Goal: Task Accomplishment & Management: Manage account settings

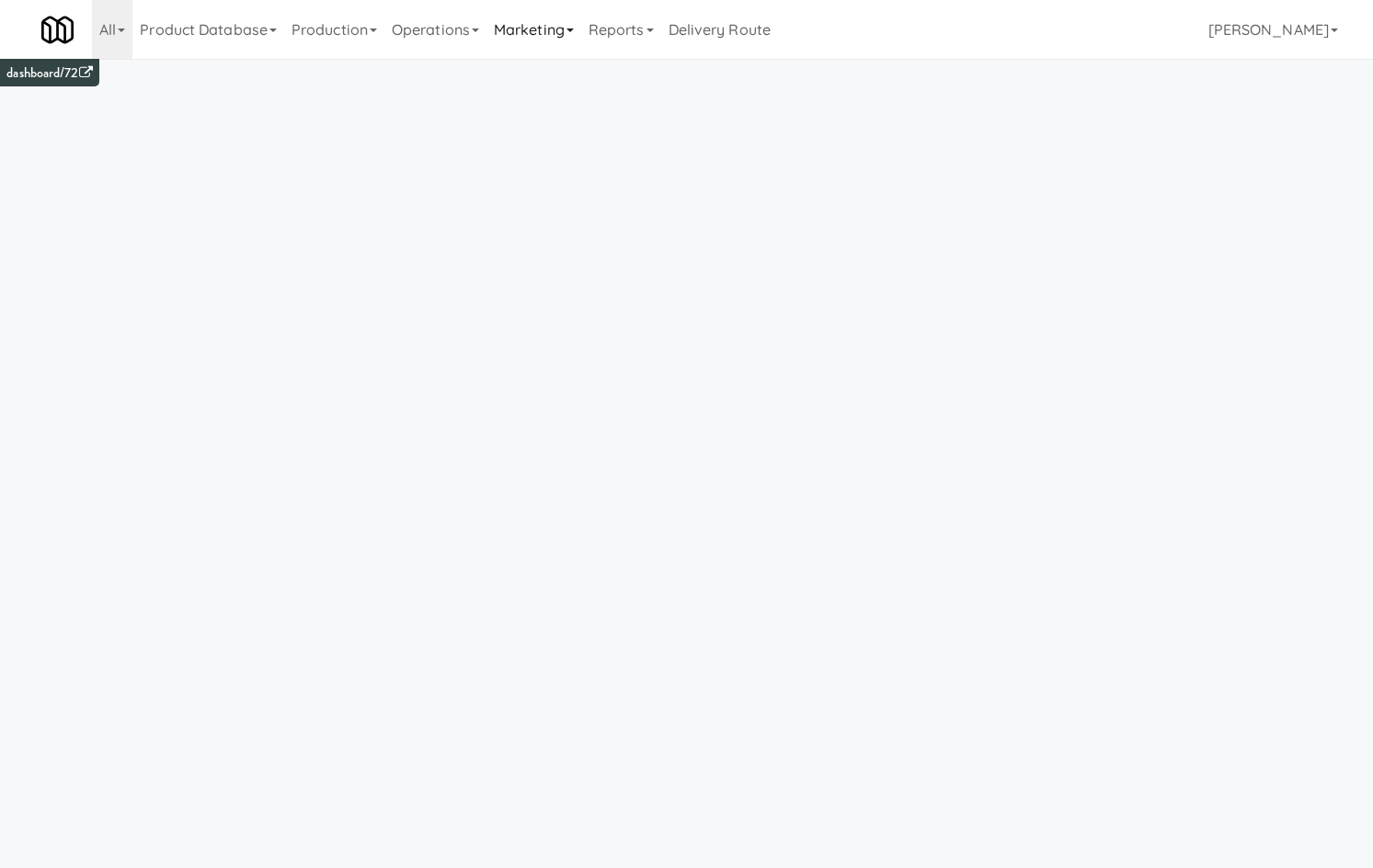
click at [515, 57] on link "Marketing" at bounding box center [533, 29] width 95 height 58
click at [485, 41] on link "Operations" at bounding box center [435, 29] width 102 height 58
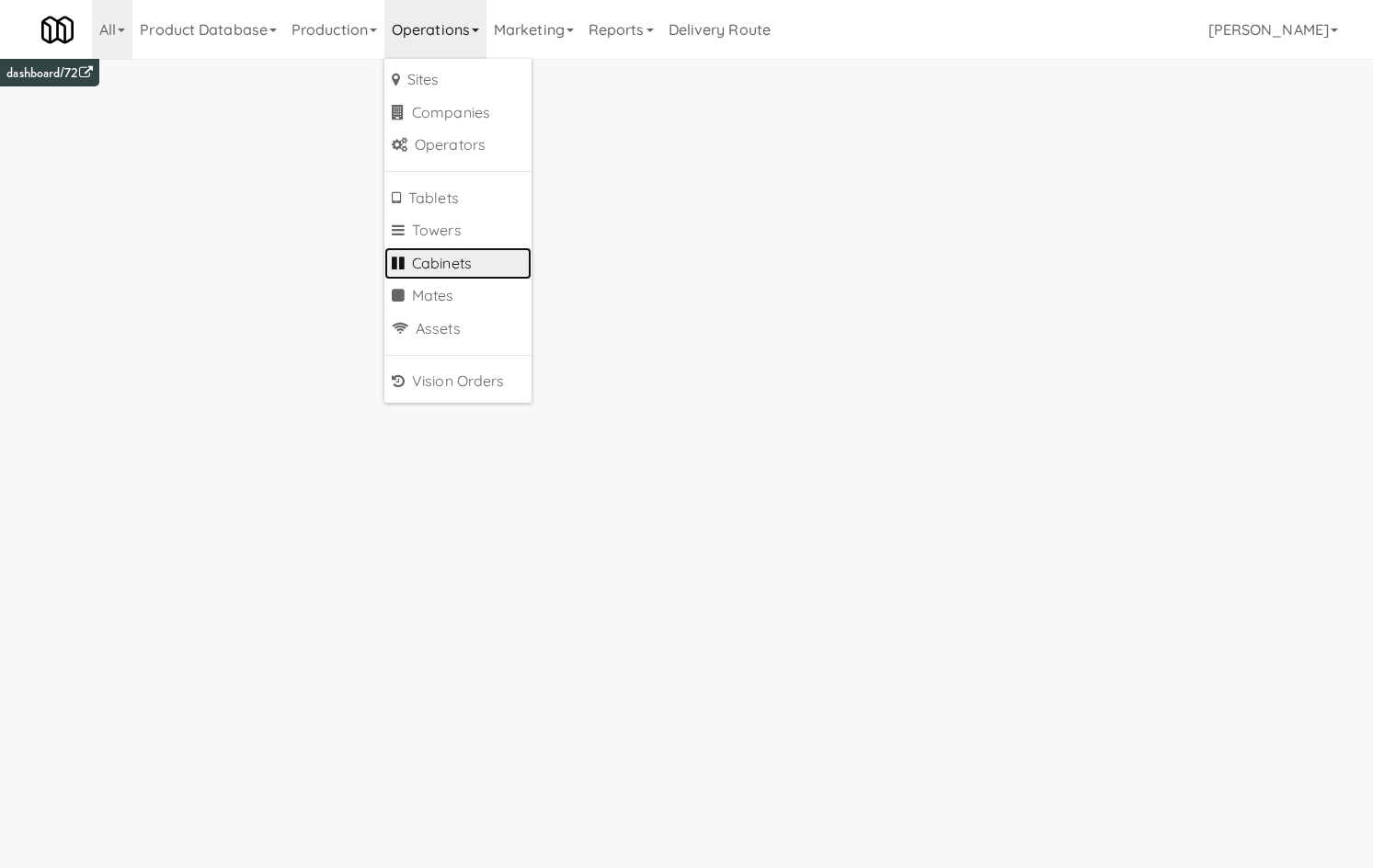
click at [482, 267] on link "Cabinets" at bounding box center [458, 264] width 147 height 33
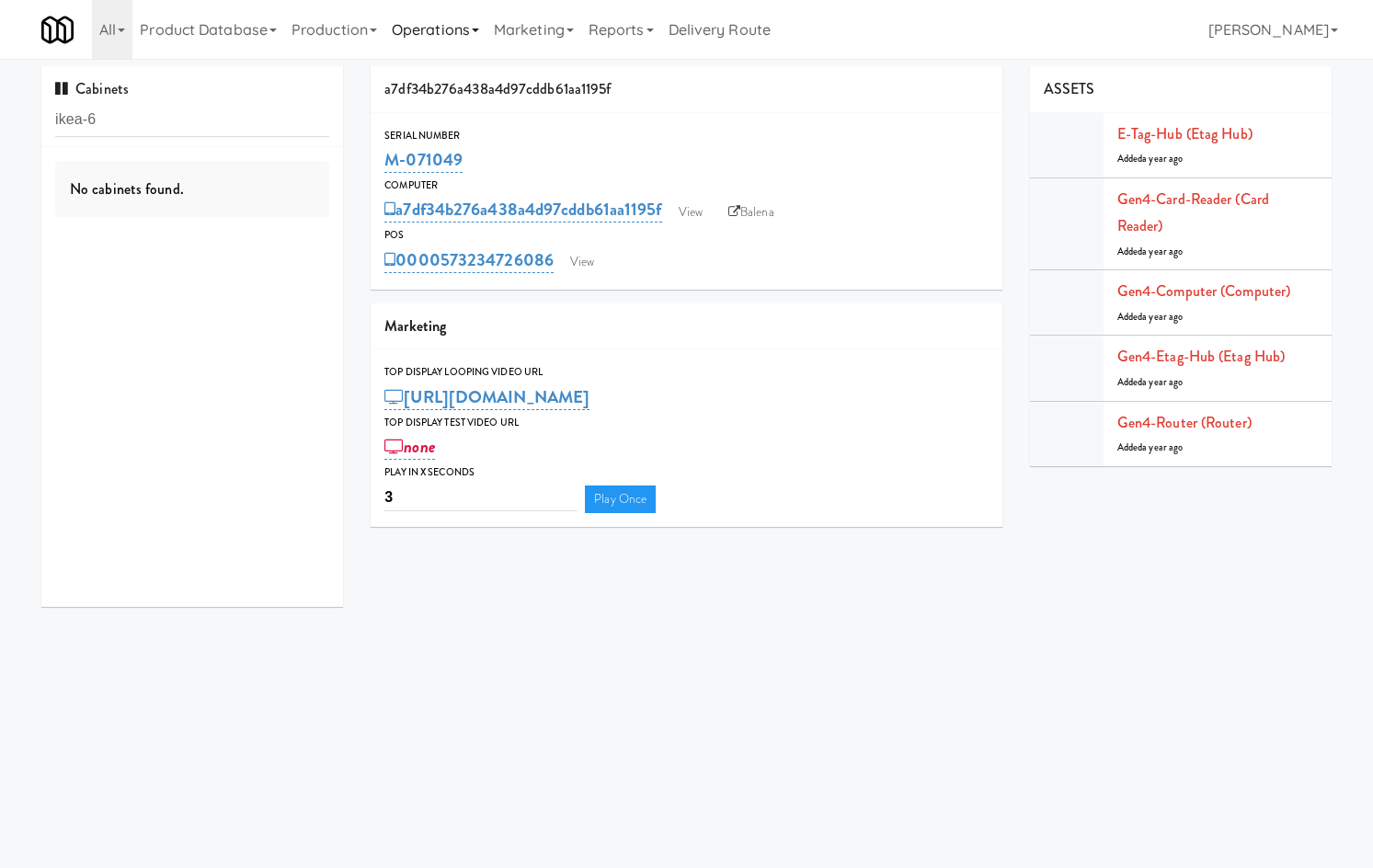
type input "ikea-6"
click at [432, 50] on link "Operations" at bounding box center [435, 29] width 102 height 58
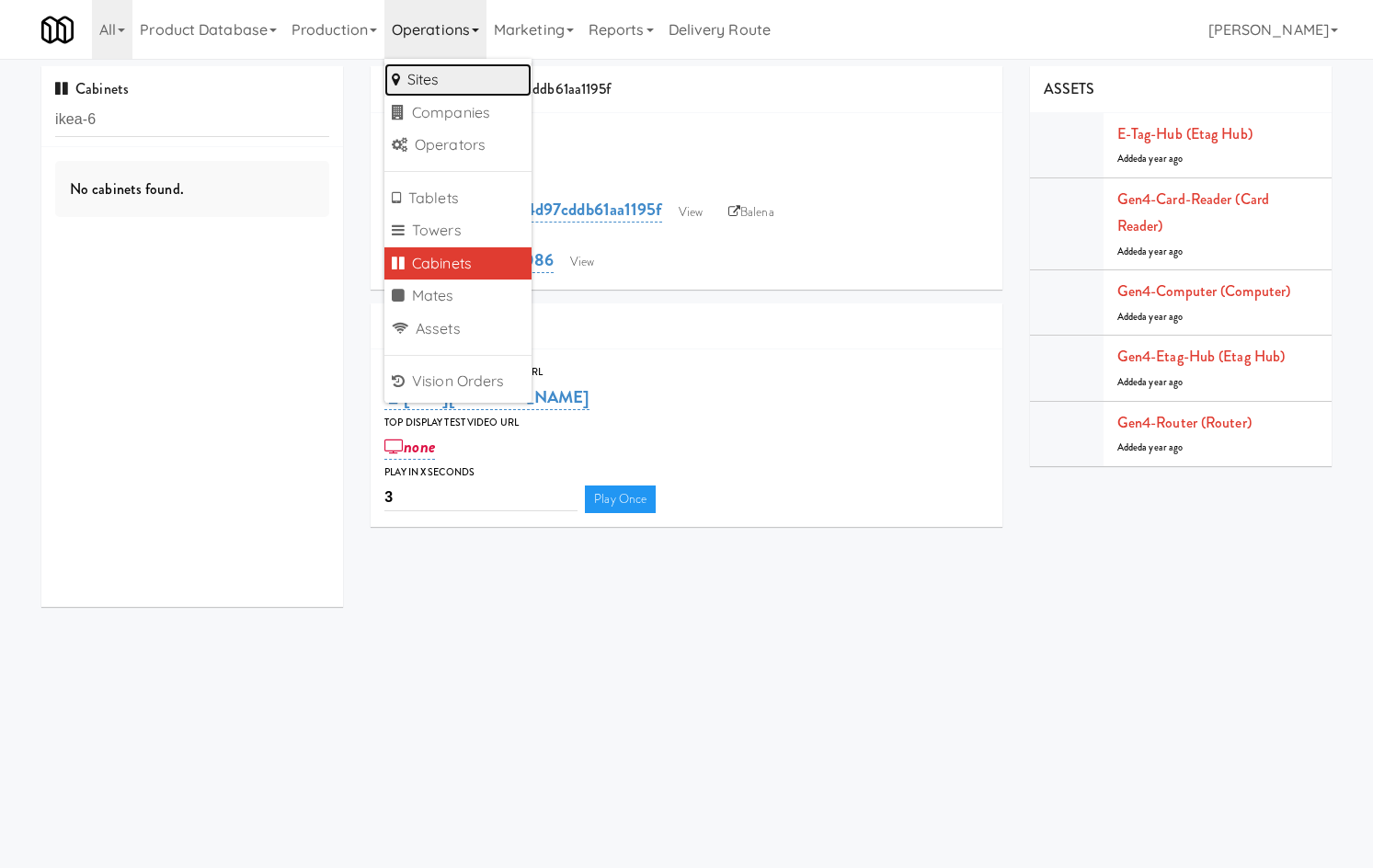
click at [435, 74] on link "Sites" at bounding box center [458, 79] width 147 height 33
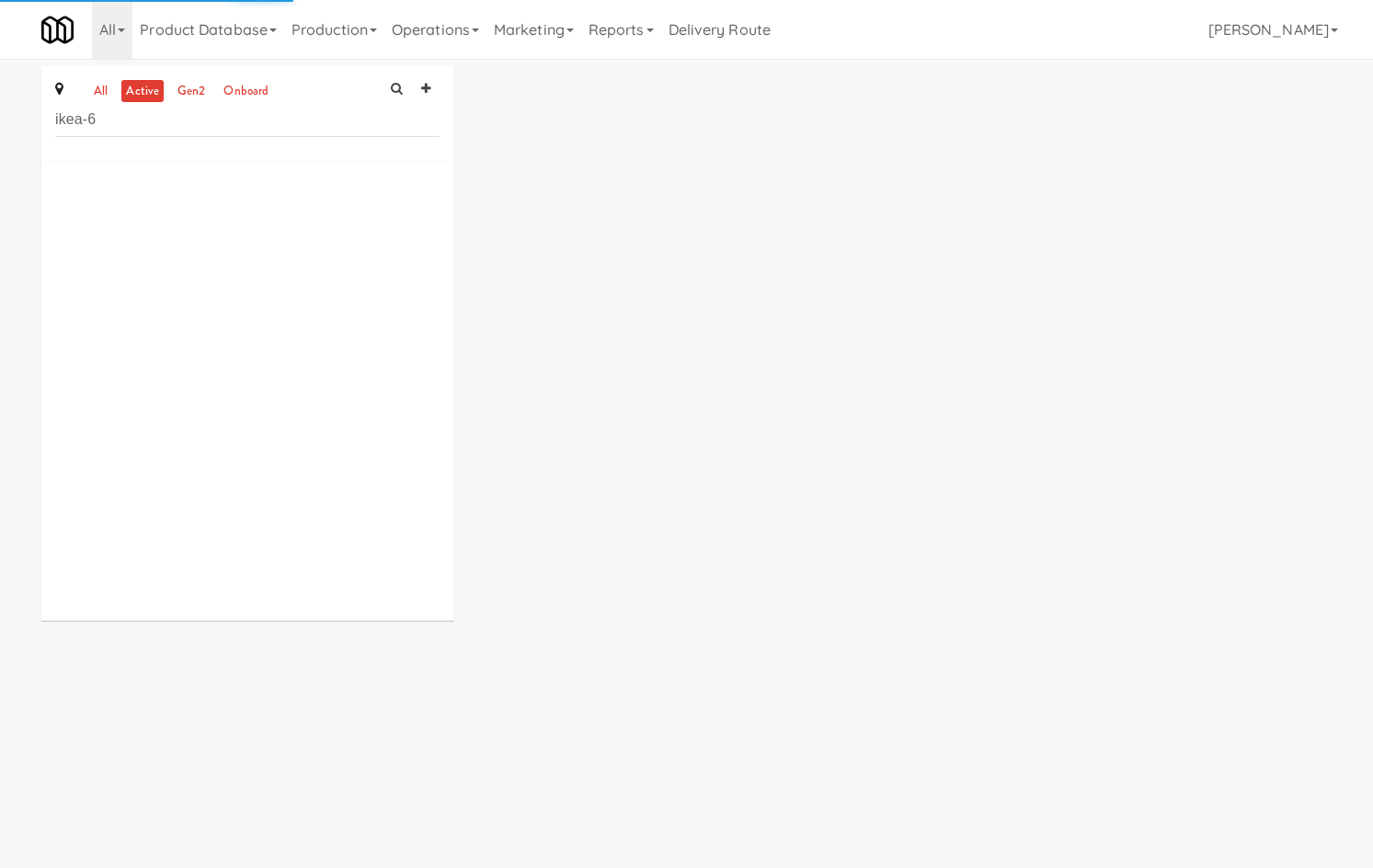
type input "ikea-6"
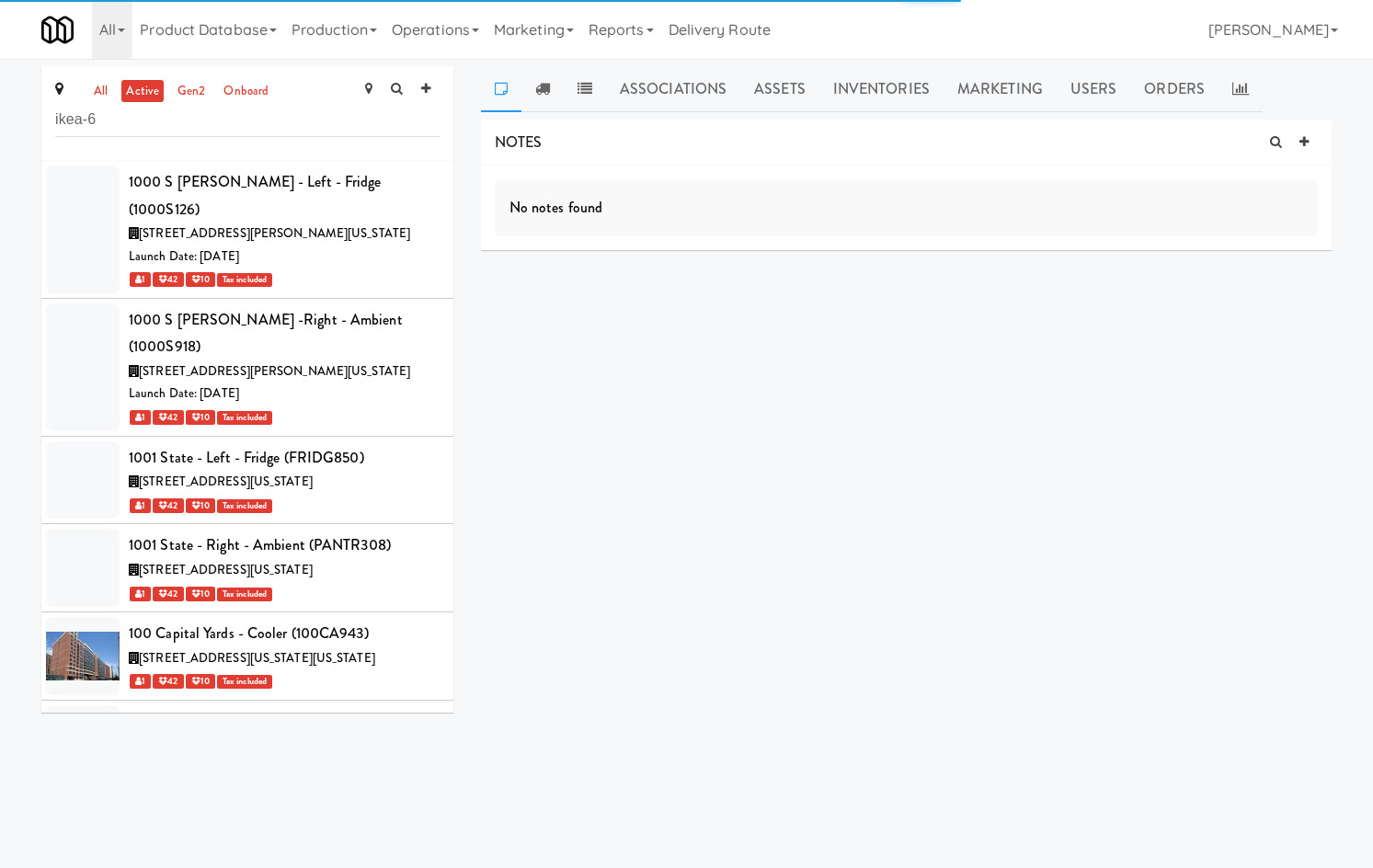
scroll to position [40293, 0]
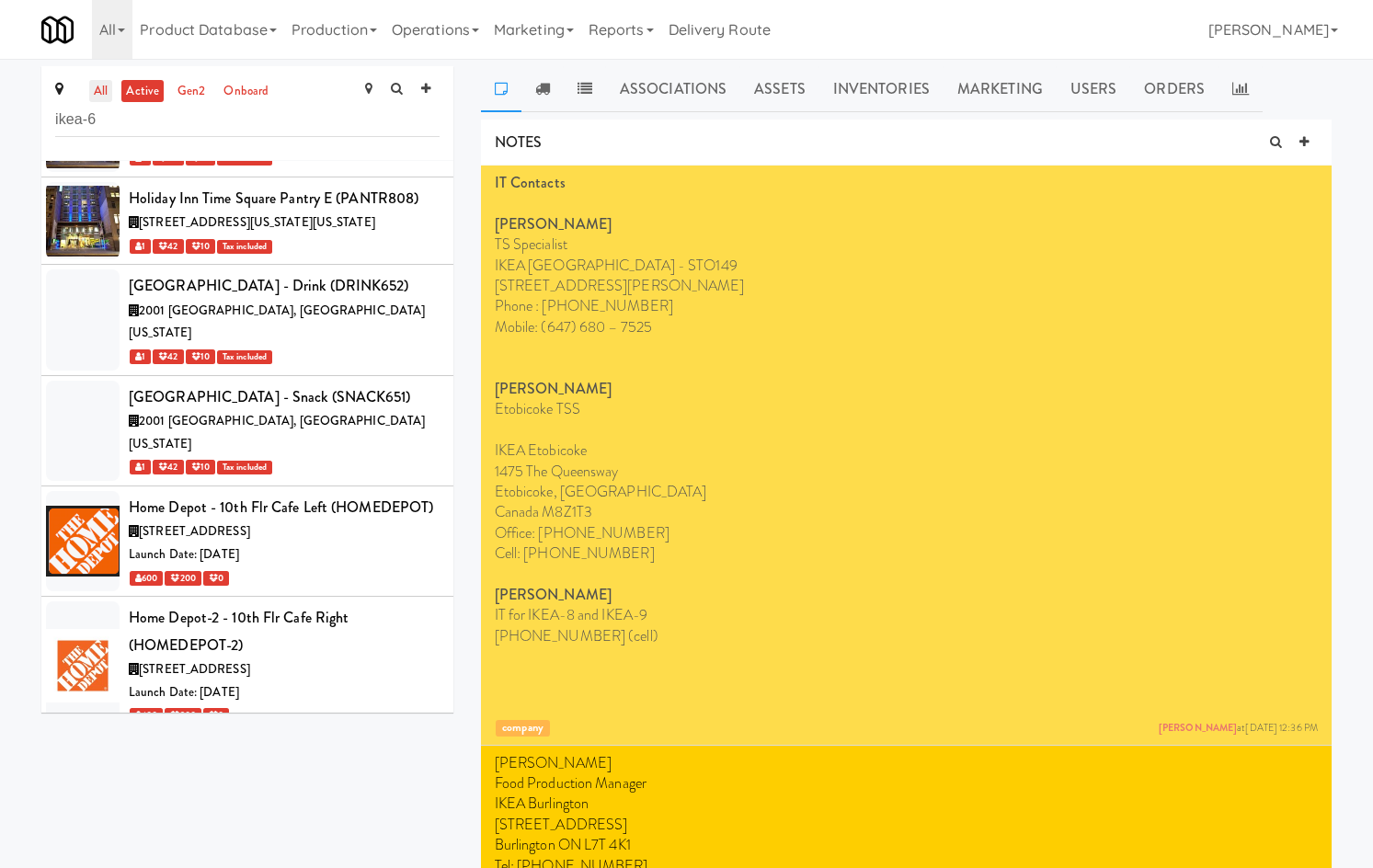
click at [100, 84] on link "all" at bounding box center [101, 91] width 23 height 23
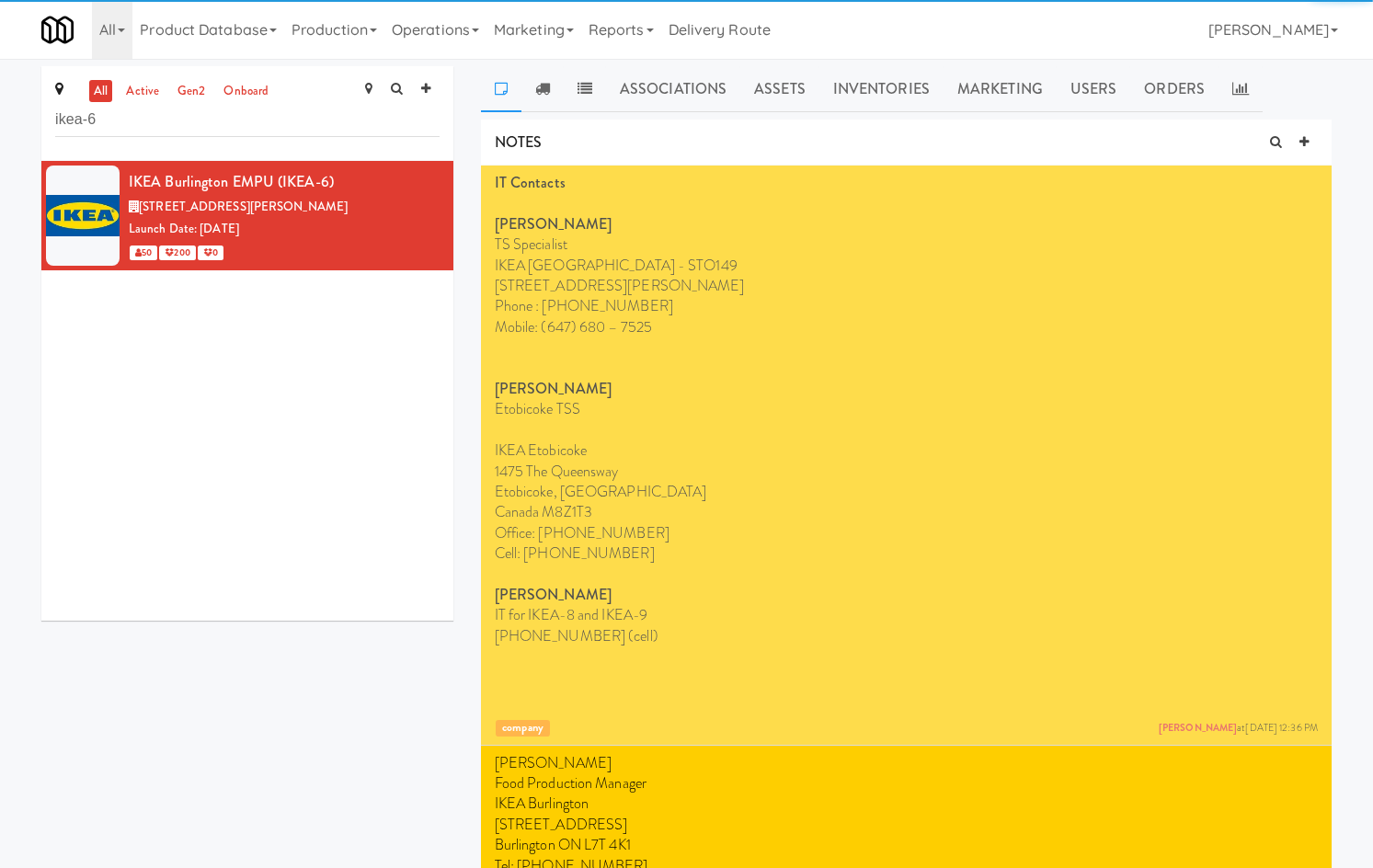
scroll to position [0, 0]
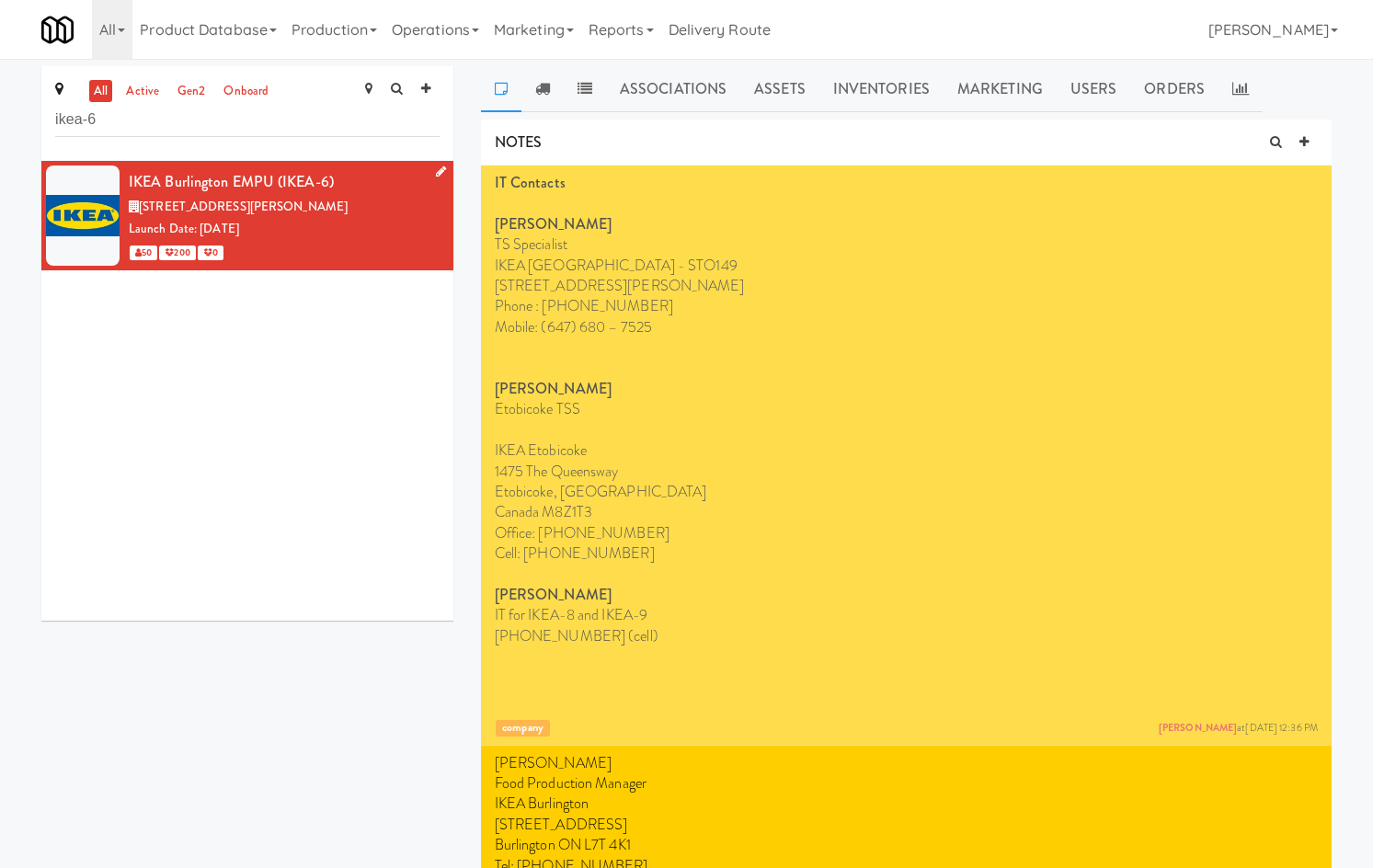
click at [292, 192] on div "IKEA Burlington EMPU (IKEA-6)" at bounding box center [285, 182] width 311 height 27
click at [436, 172] on icon at bounding box center [441, 172] width 10 height 12
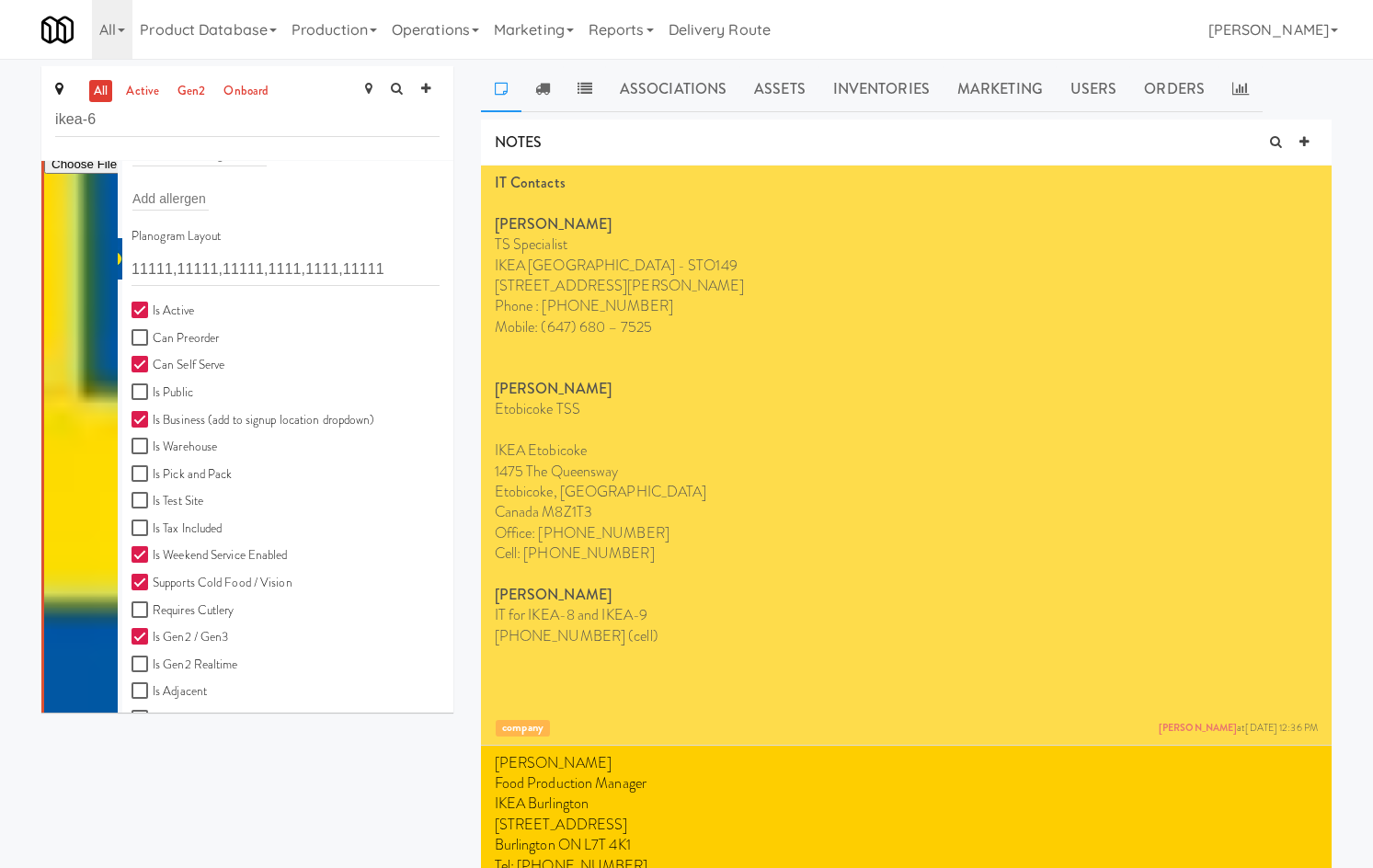
scroll to position [511, 0]
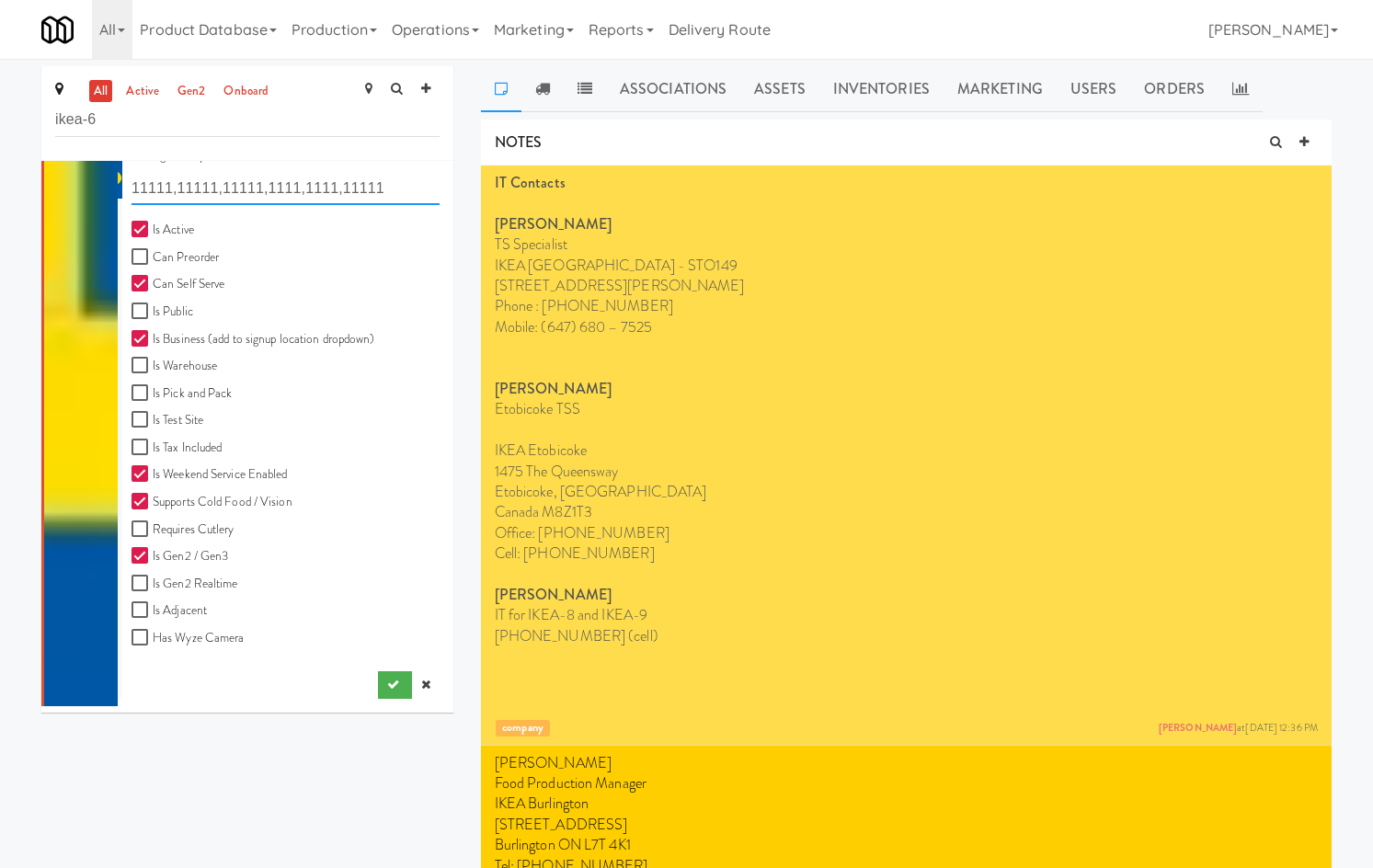
click at [270, 192] on input "11111,11111,11111,1111,1111,11111" at bounding box center [286, 188] width 308 height 34
click at [419, 690] on link at bounding box center [425, 684] width 27 height 27
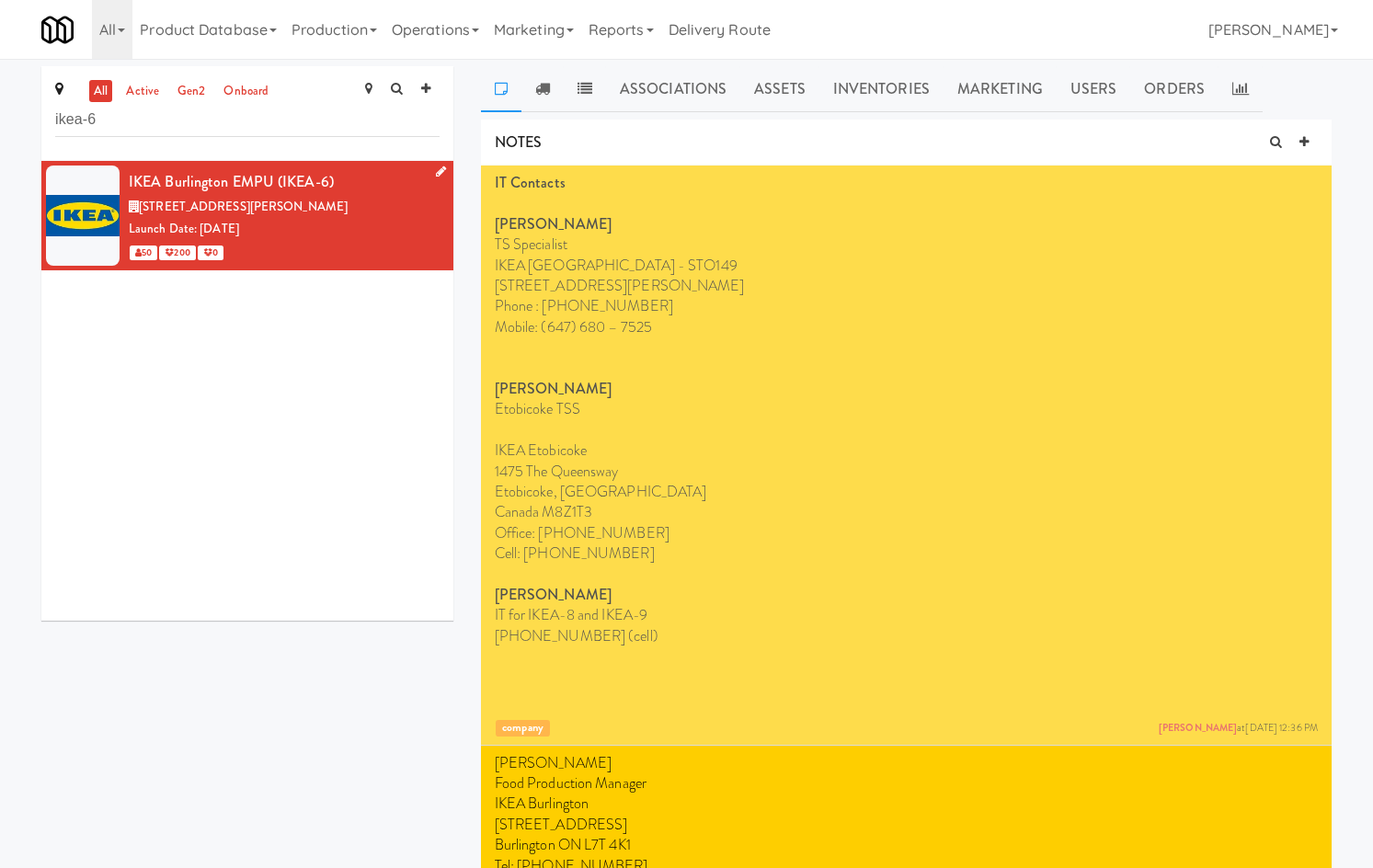
scroll to position [0, 0]
click at [436, 166] on icon at bounding box center [441, 172] width 10 height 12
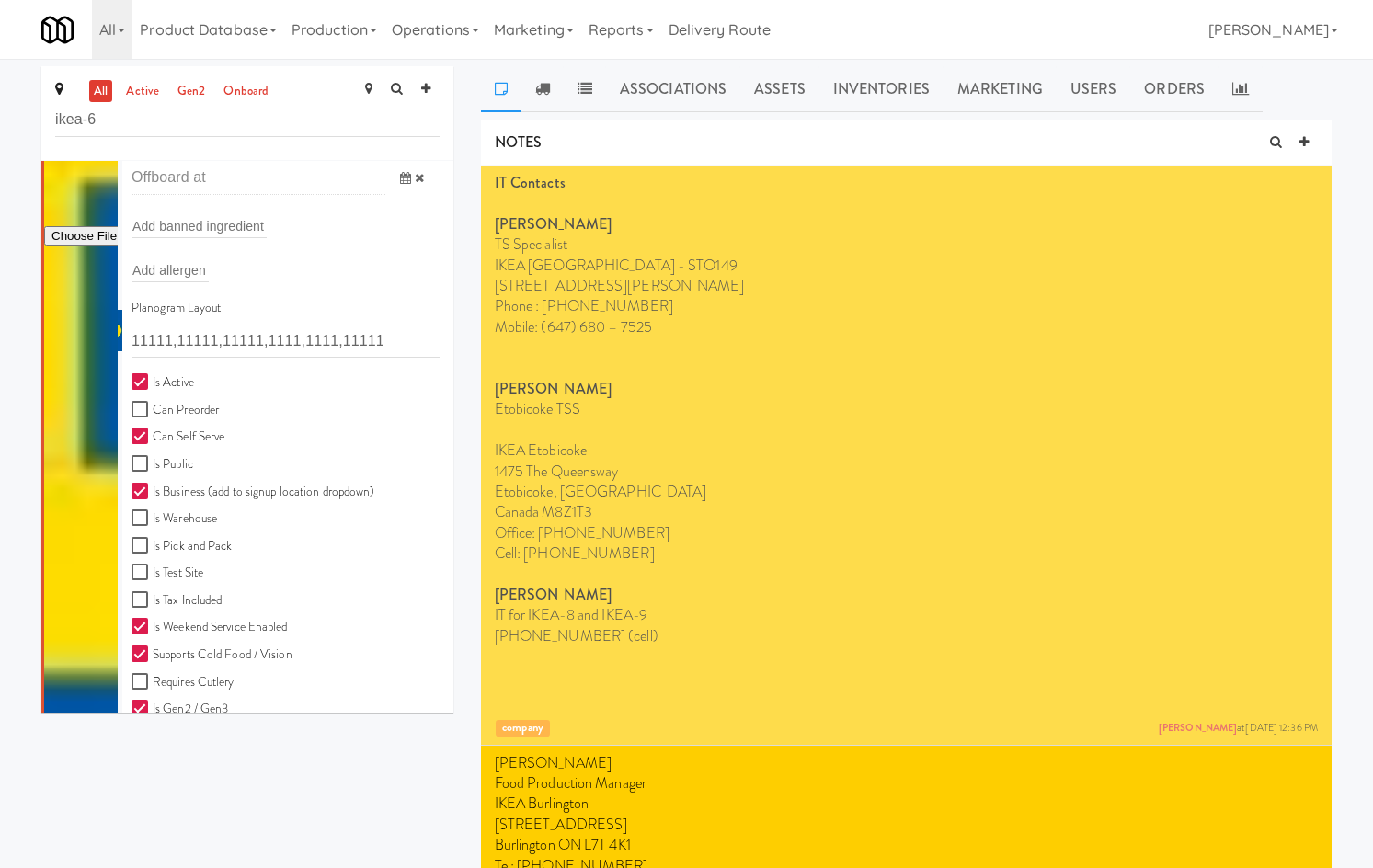
scroll to position [296, 0]
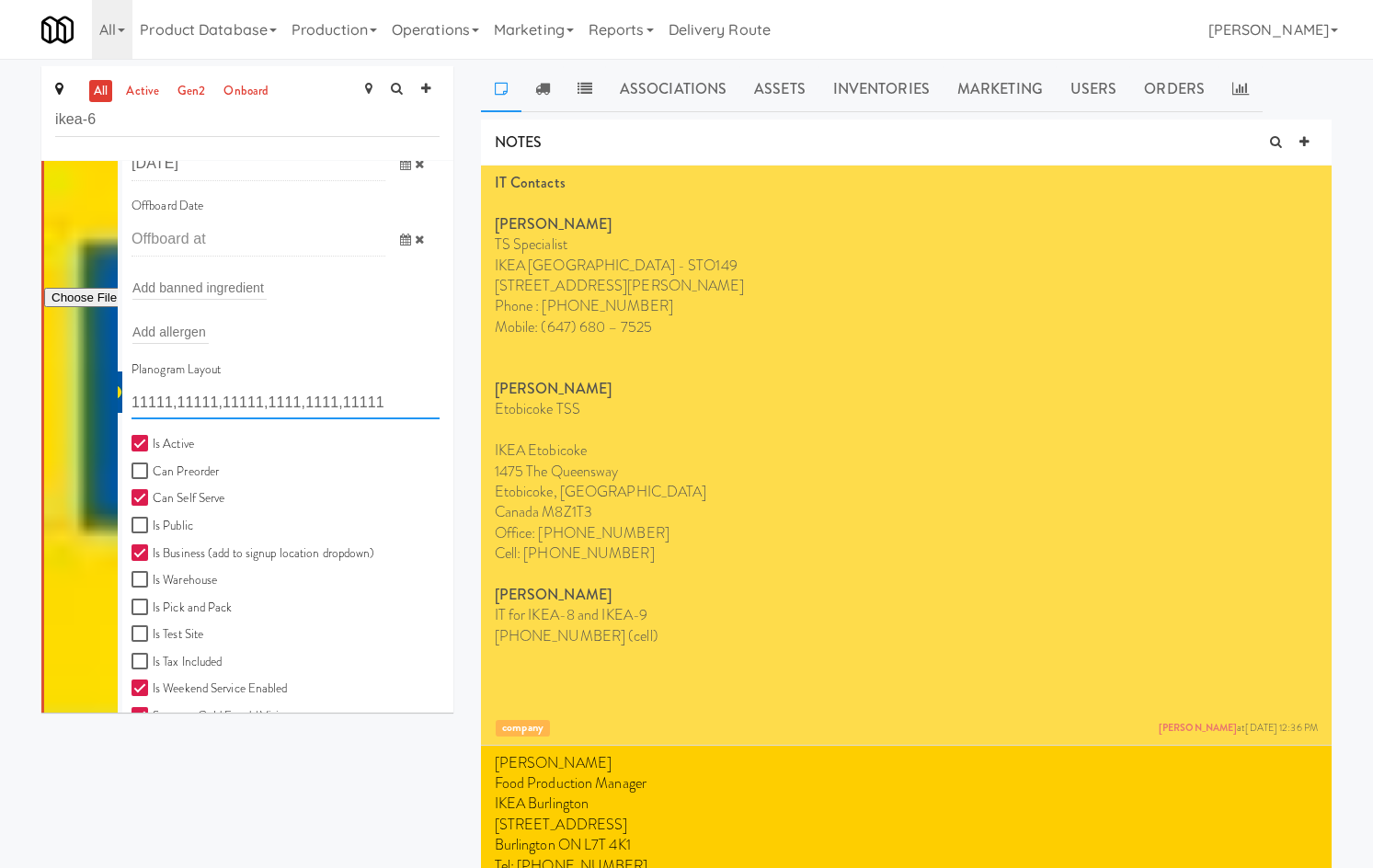
click at [340, 409] on input "11111,11111,11111,1111,1111,11111" at bounding box center [286, 402] width 308 height 34
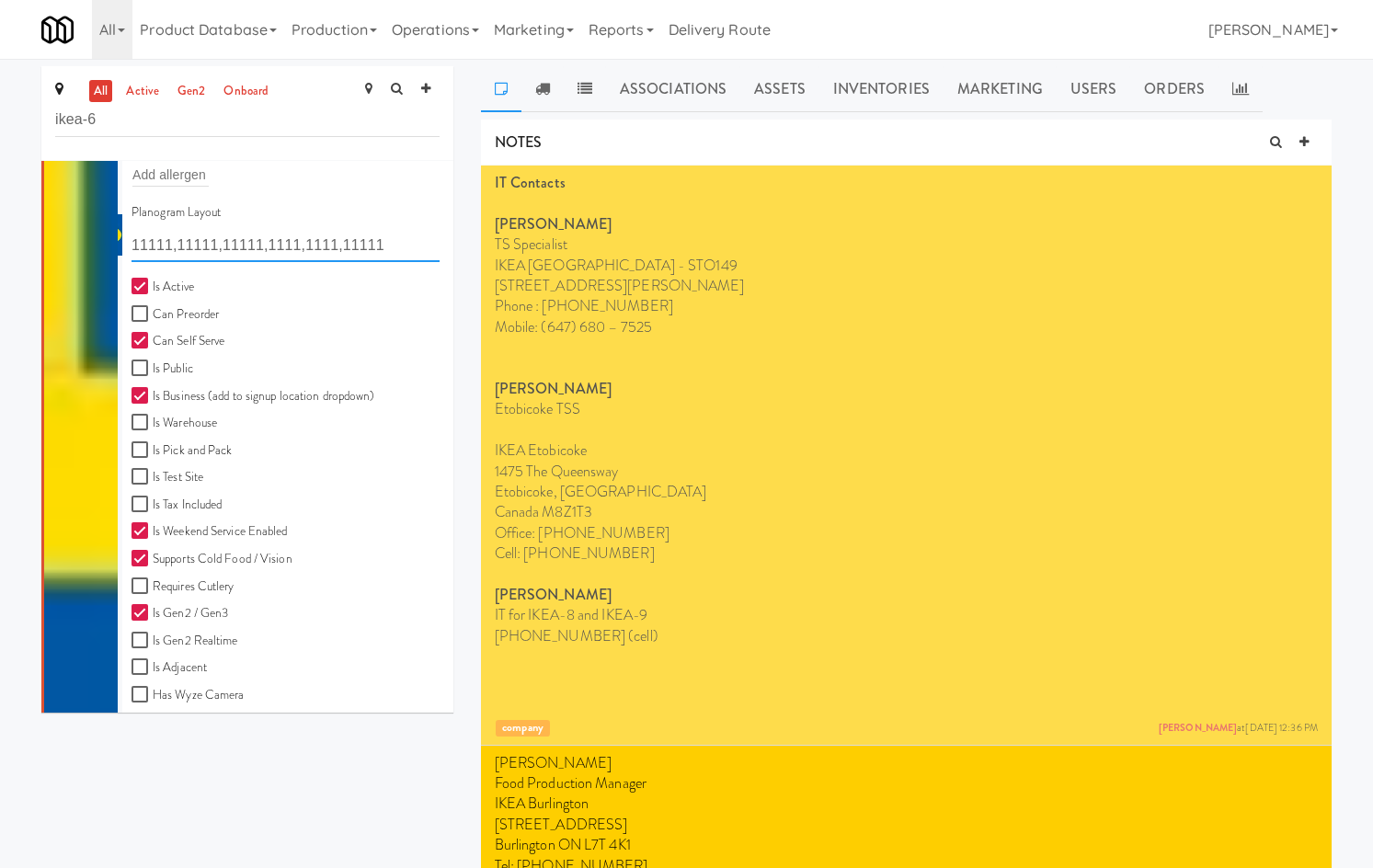
scroll to position [511, 0]
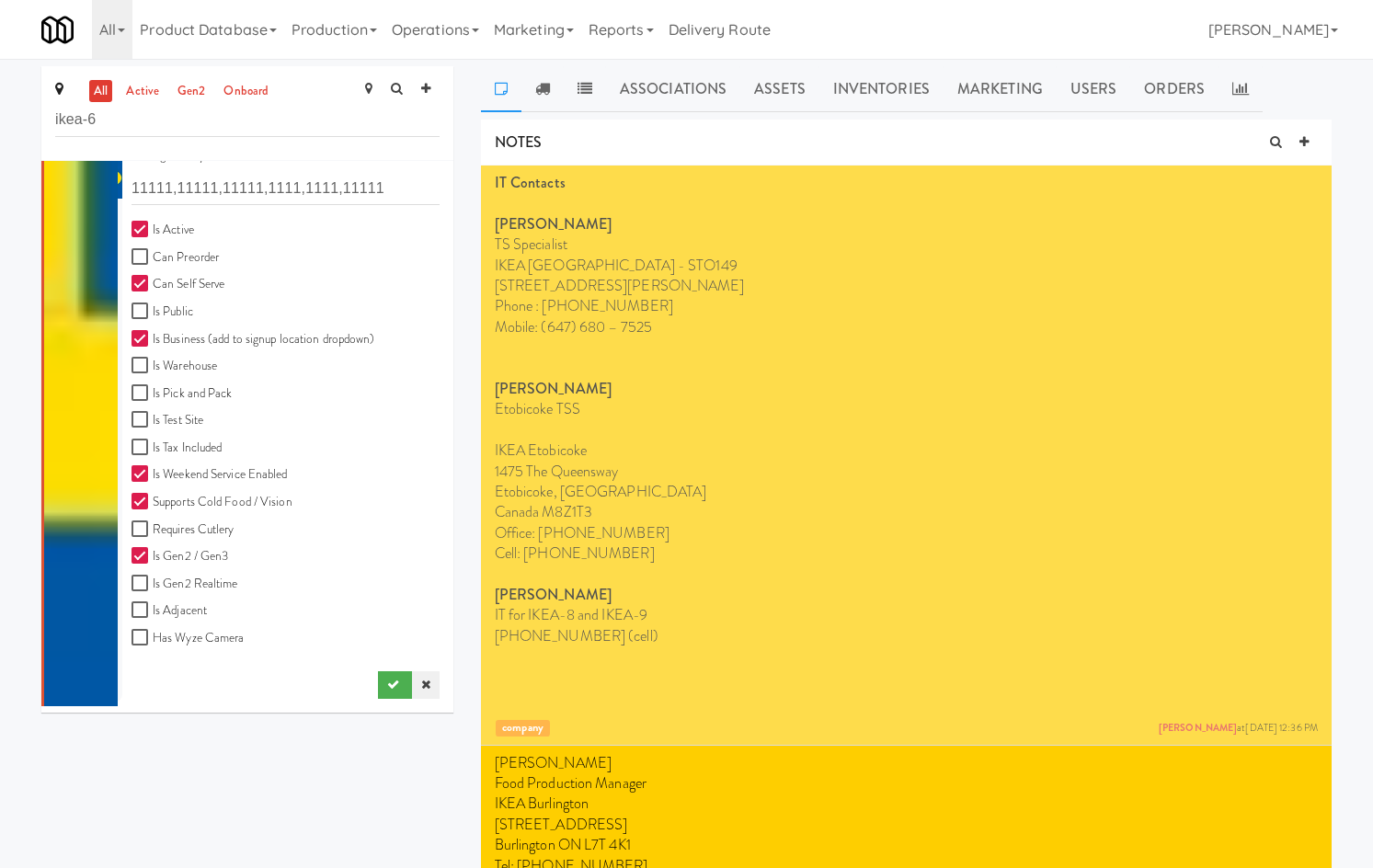
click at [412, 692] on link at bounding box center [425, 684] width 27 height 27
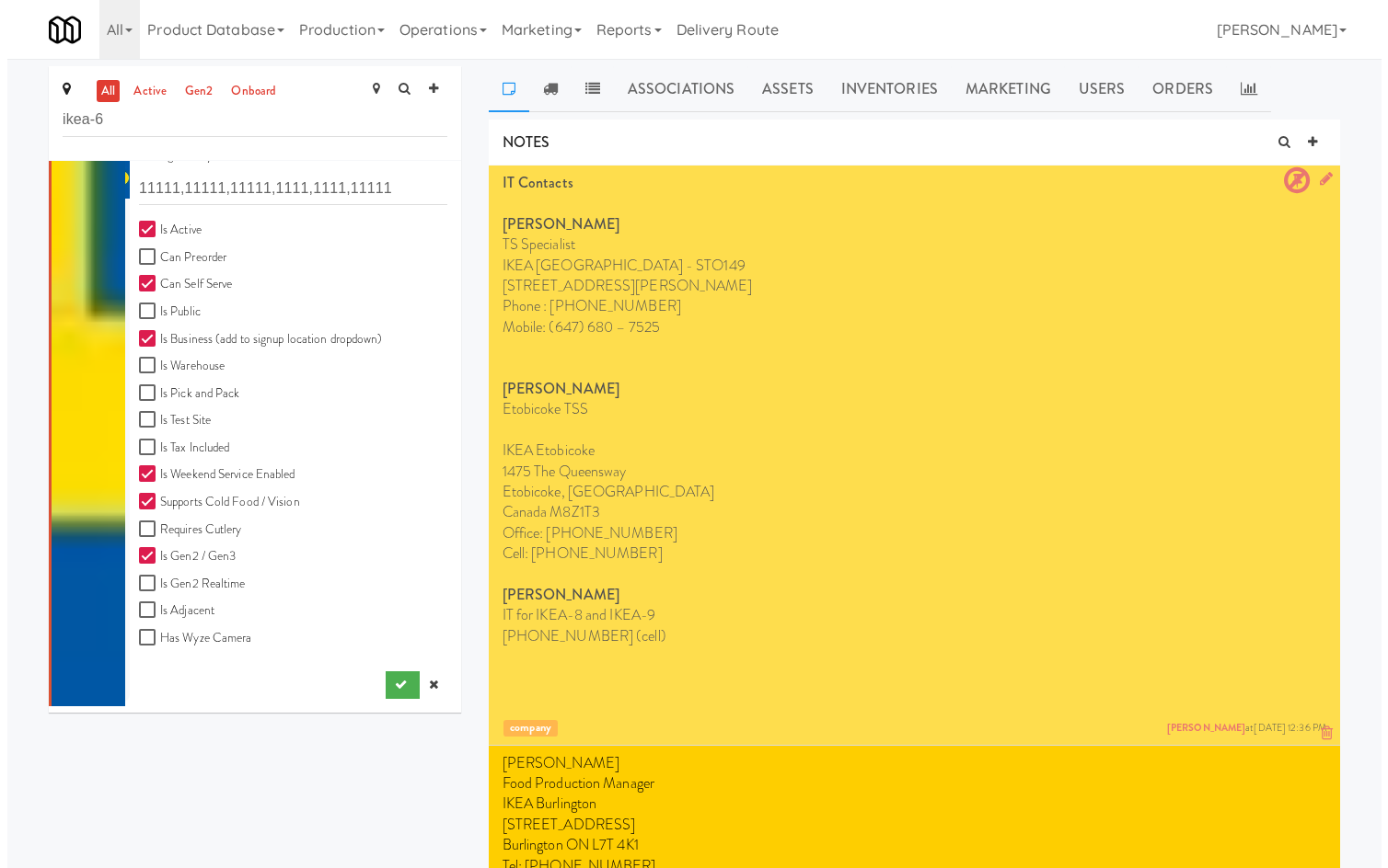
scroll to position [0, 0]
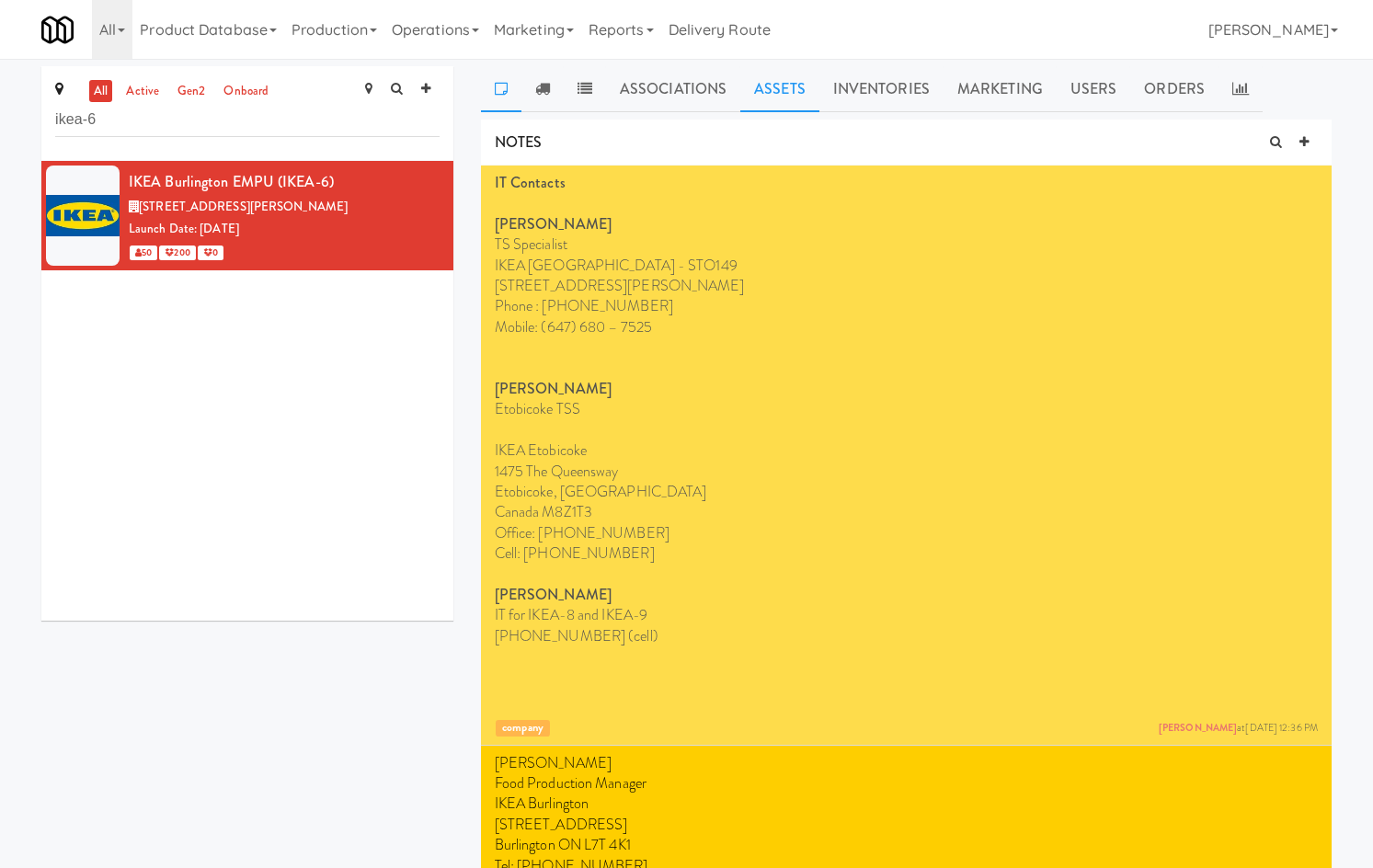
click at [776, 90] on link "Assets" at bounding box center [780, 89] width 79 height 46
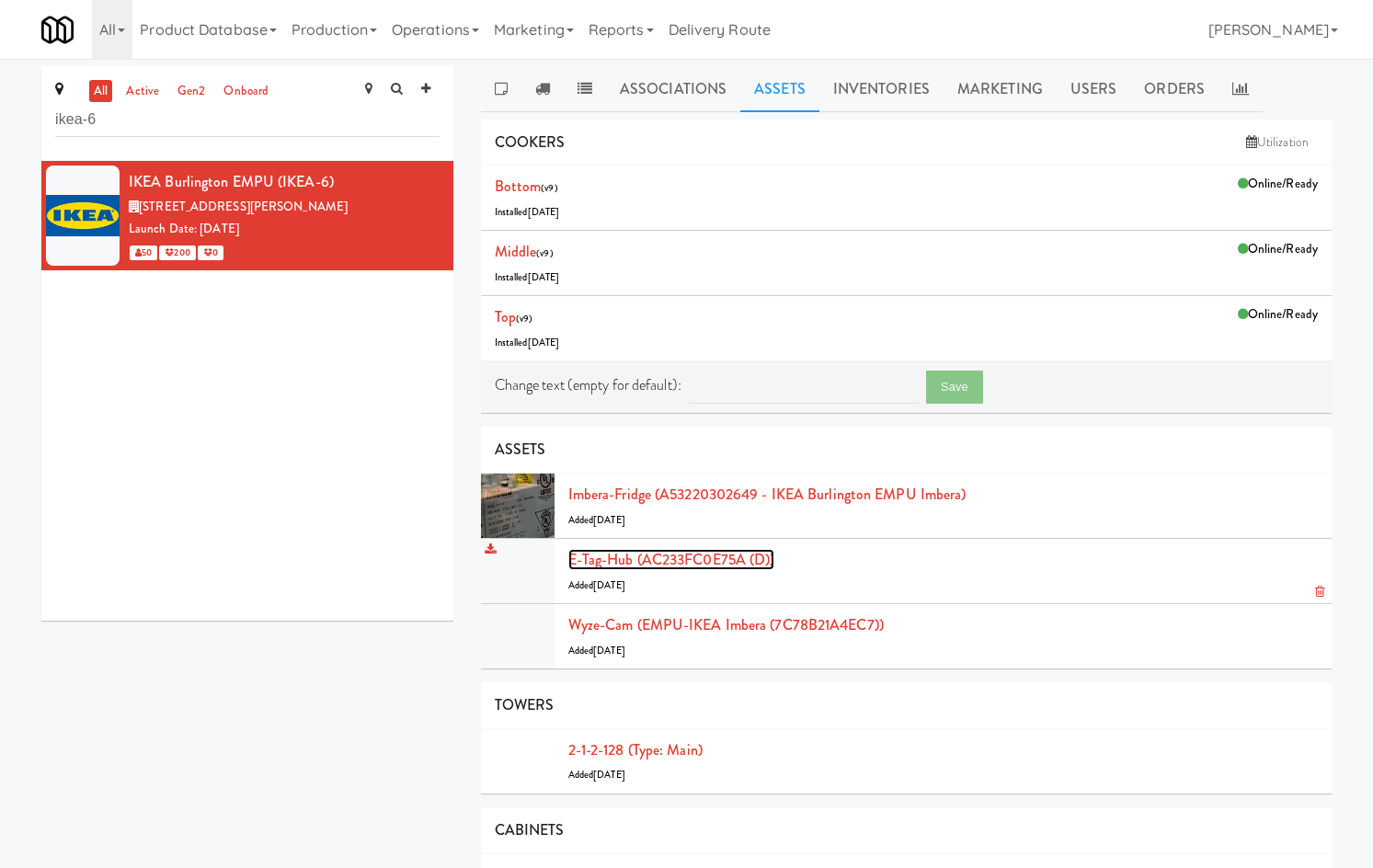
click at [704, 560] on link "E-tag-hub (AC233FC0E75A (D))" at bounding box center [672, 560] width 207 height 21
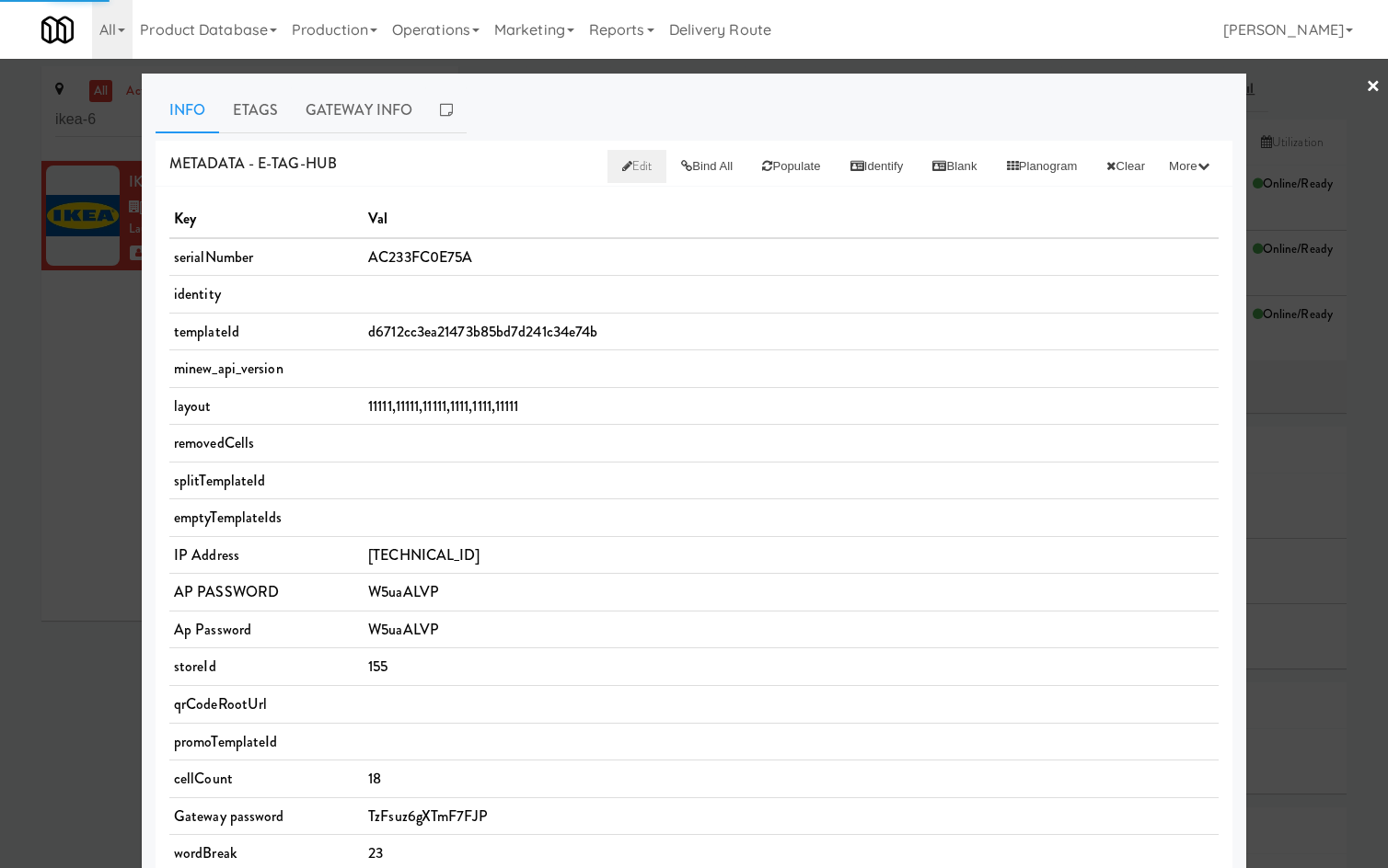
click at [607, 156] on link "Edit" at bounding box center [636, 166] width 59 height 33
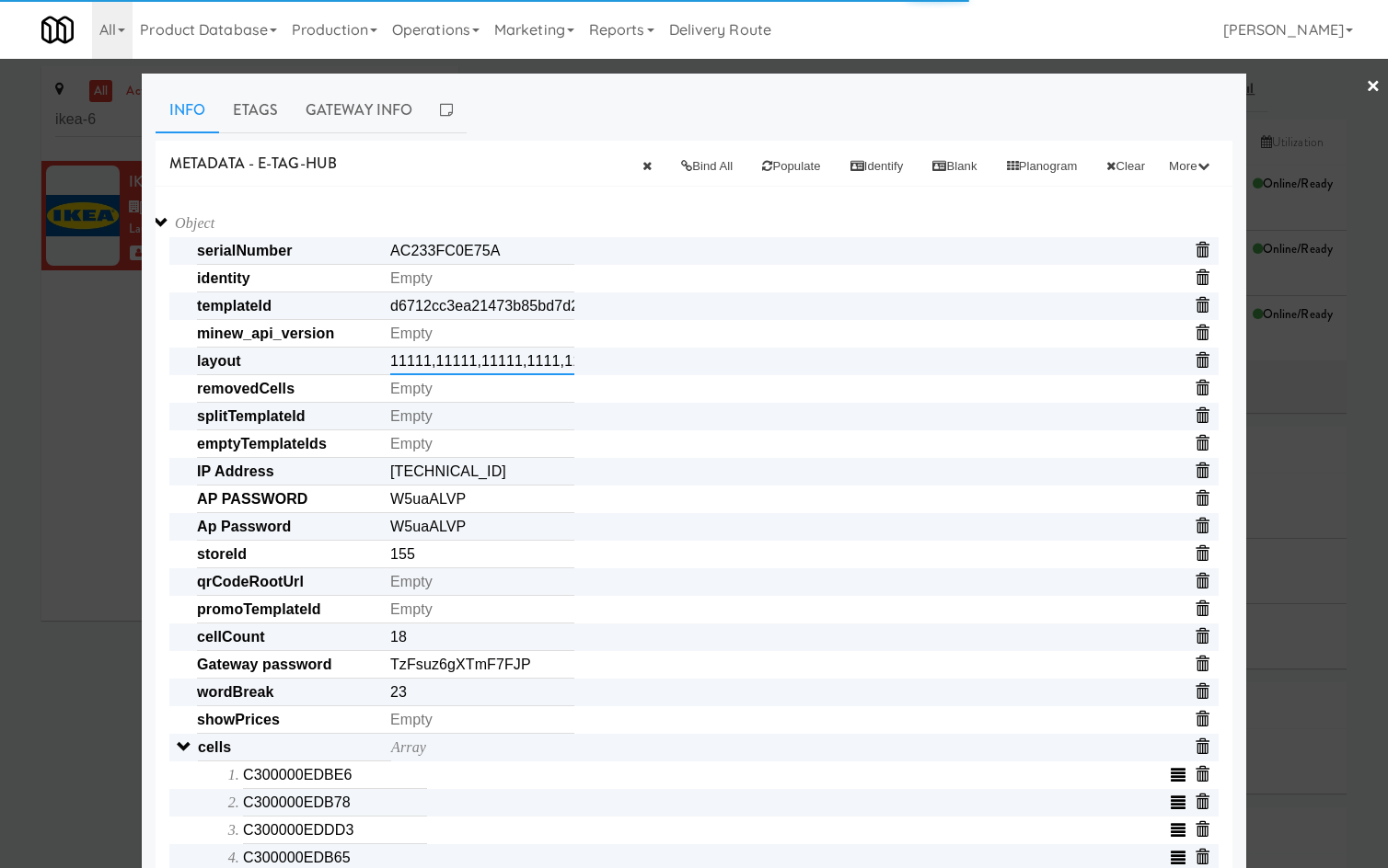
click at [425, 365] on input "11111,11111,11111,1111,1111,11111" at bounding box center [482, 361] width 184 height 27
click at [425, 364] on input "11111,11111,11111,1111,1111,11111" at bounding box center [482, 361] width 184 height 27
drag, startPoint x: 528, startPoint y: 362, endPoint x: 634, endPoint y: 287, distance: 129.8
click at [528, 361] on input "11111,11111,11111,1111,1111,11111" at bounding box center [482, 361] width 184 height 27
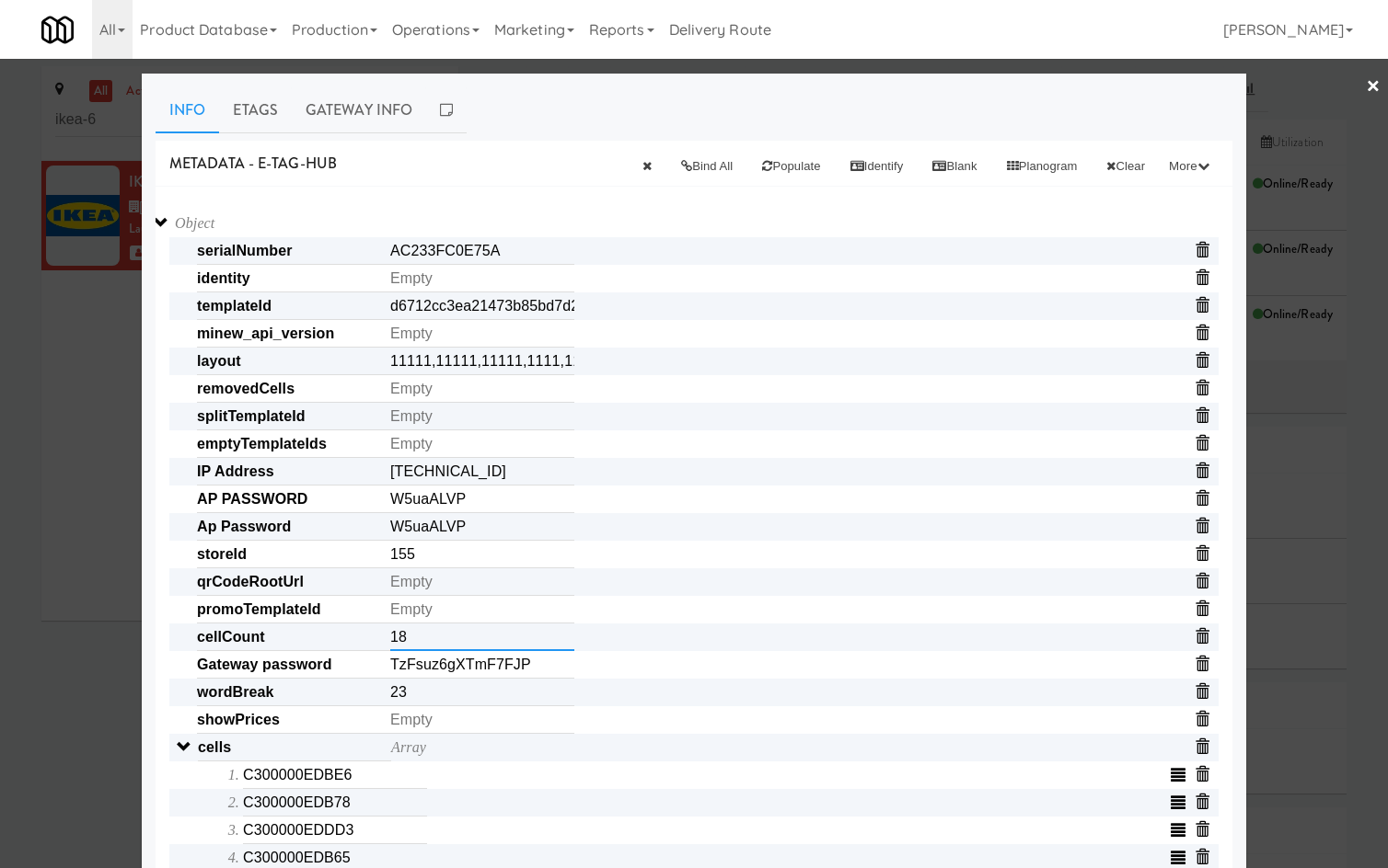
drag, startPoint x: 406, startPoint y: 643, endPoint x: 375, endPoint y: 583, distance: 67.5
click at [341, 630] on span "cellCount 18" at bounding box center [707, 637] width 1021 height 27
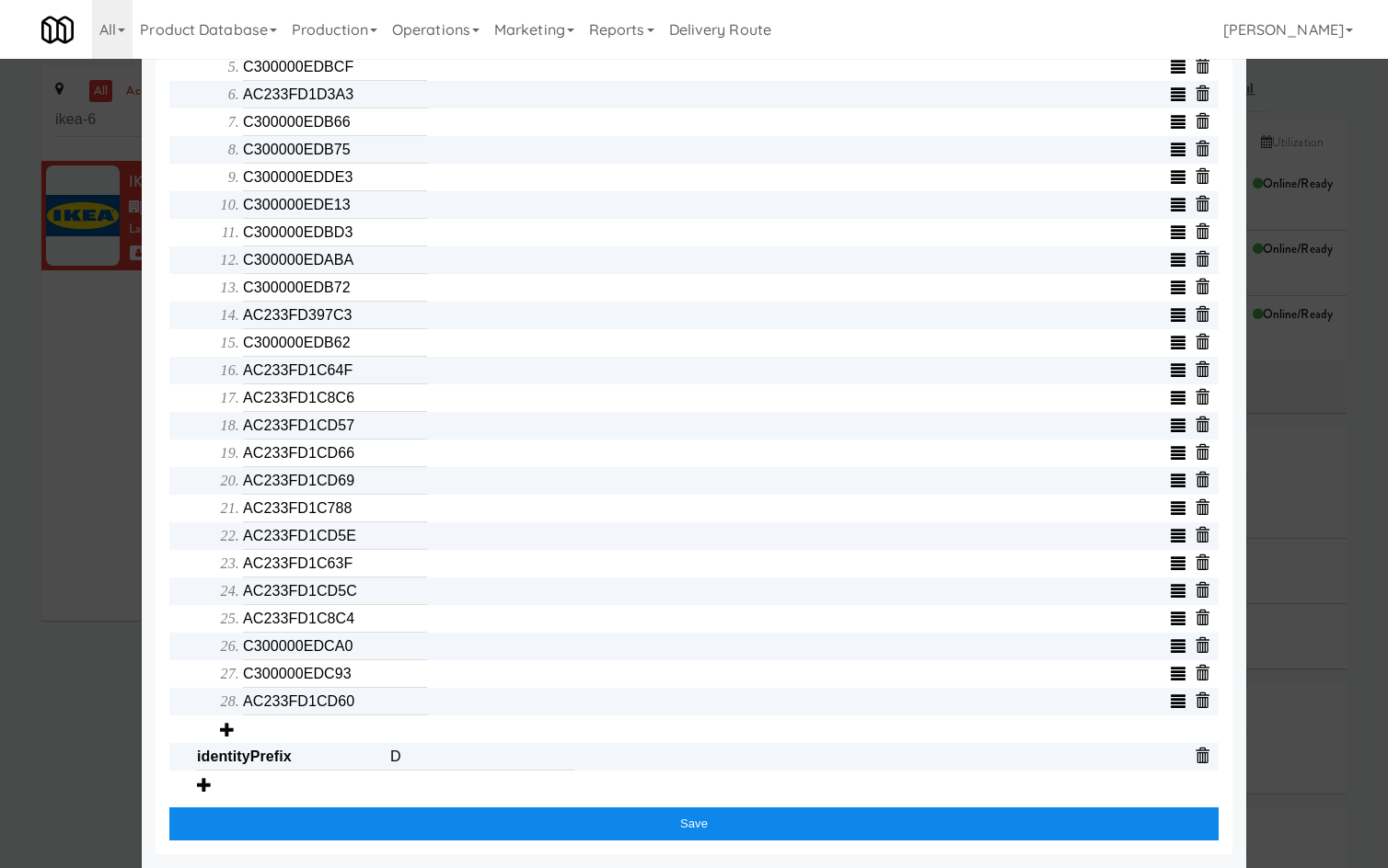
type input "30"
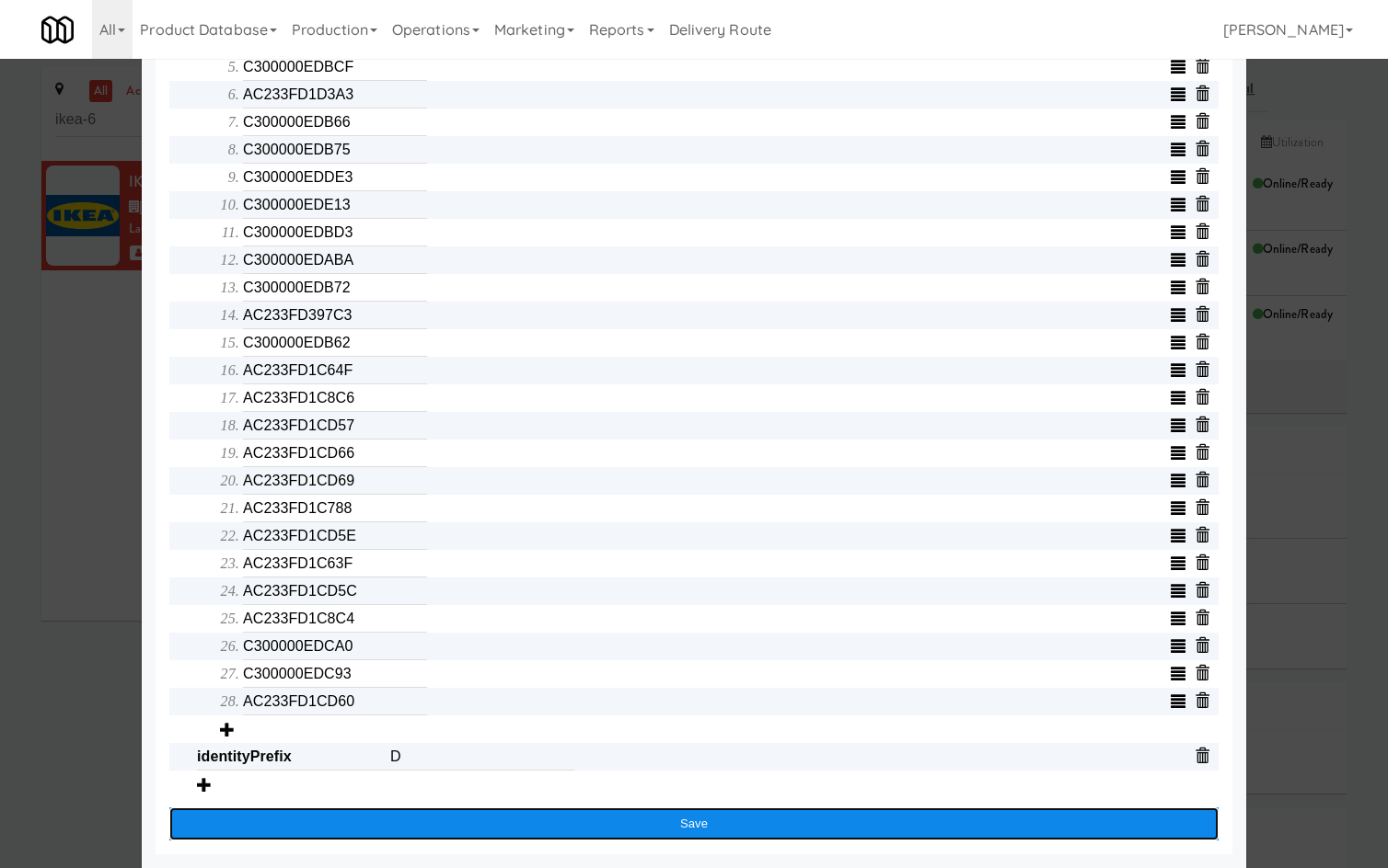
click at [548, 822] on button "Save" at bounding box center [694, 824] width 1049 height 33
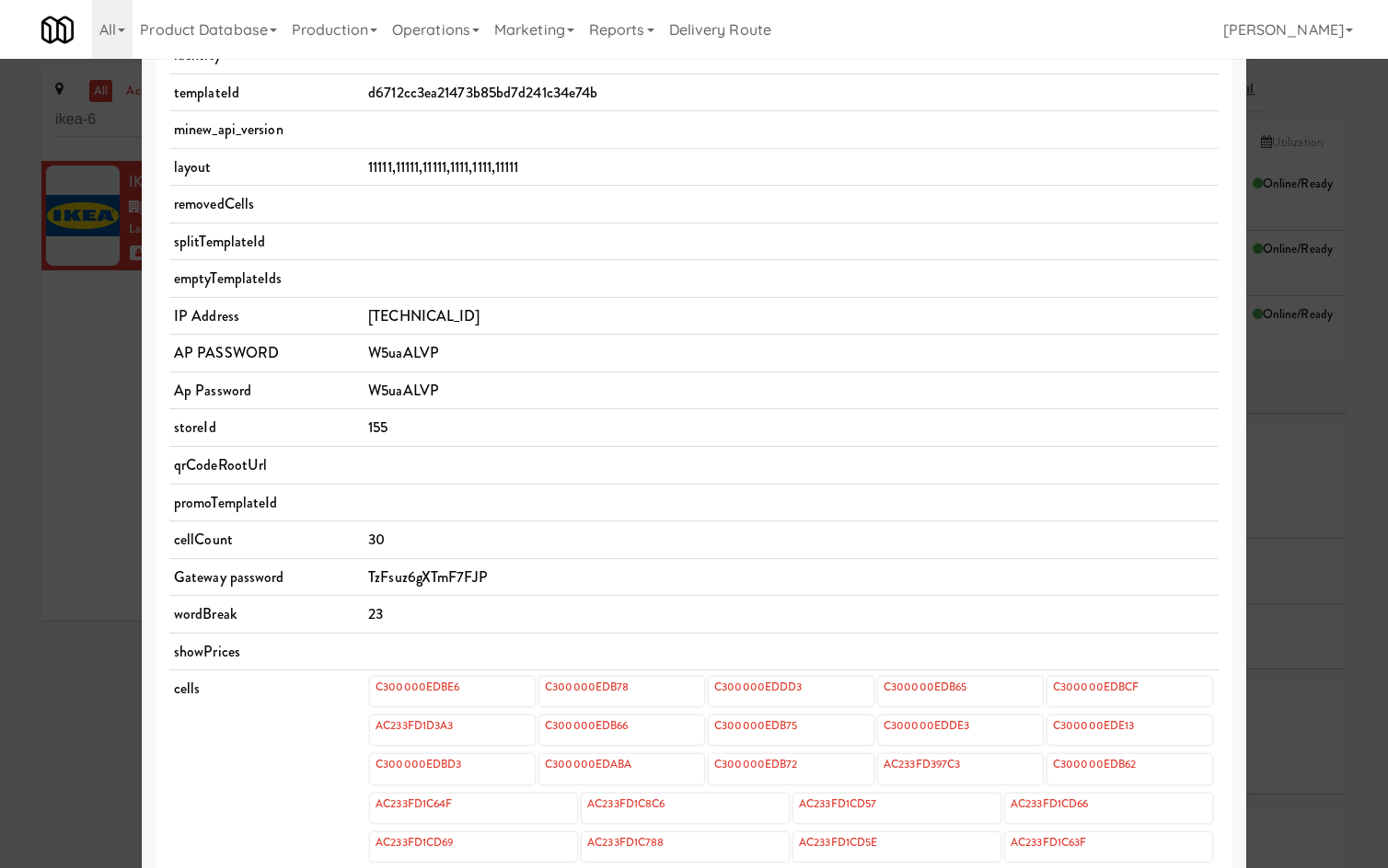
scroll to position [430, 0]
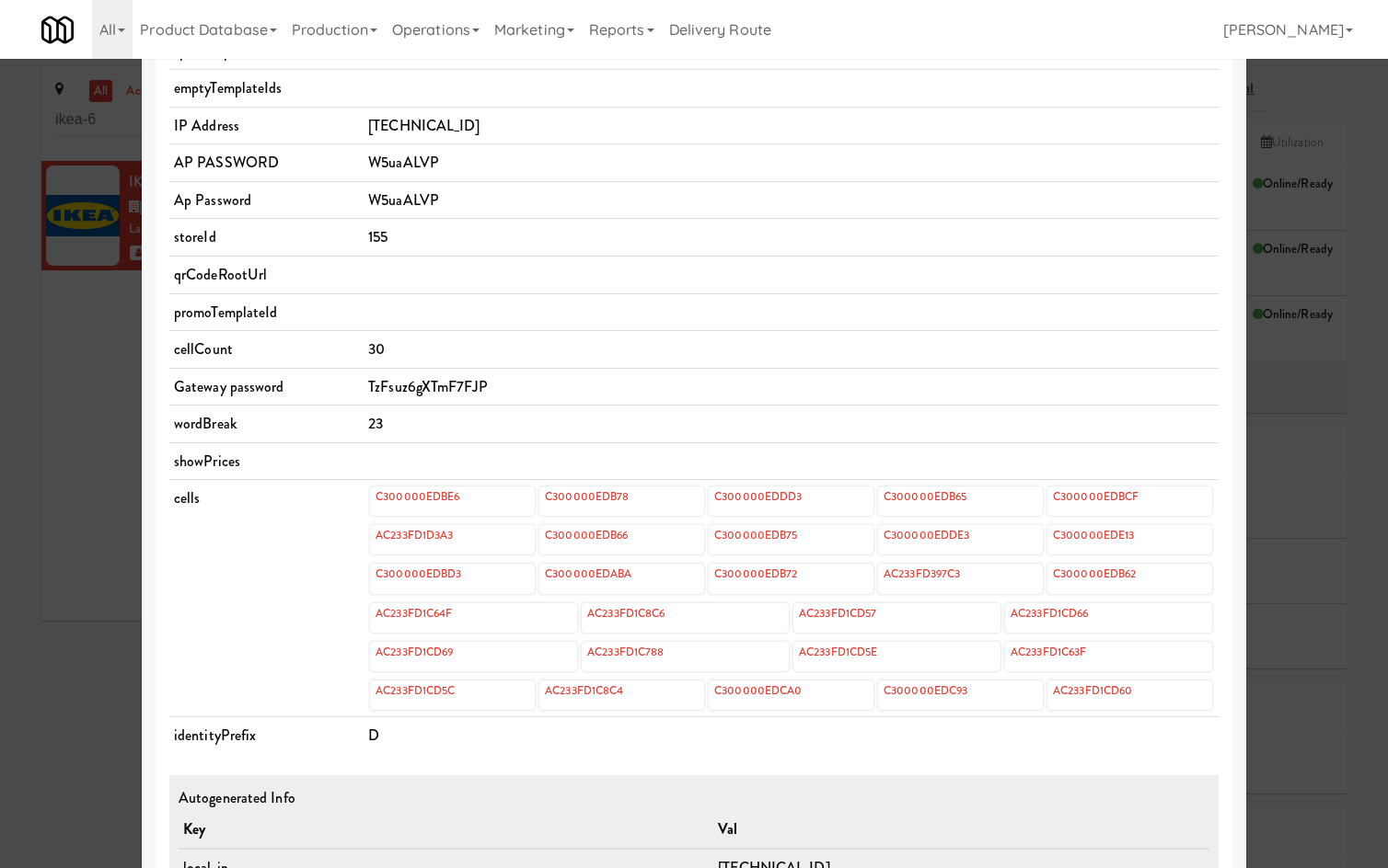
click at [739, 745] on td "D" at bounding box center [790, 735] width 855 height 37
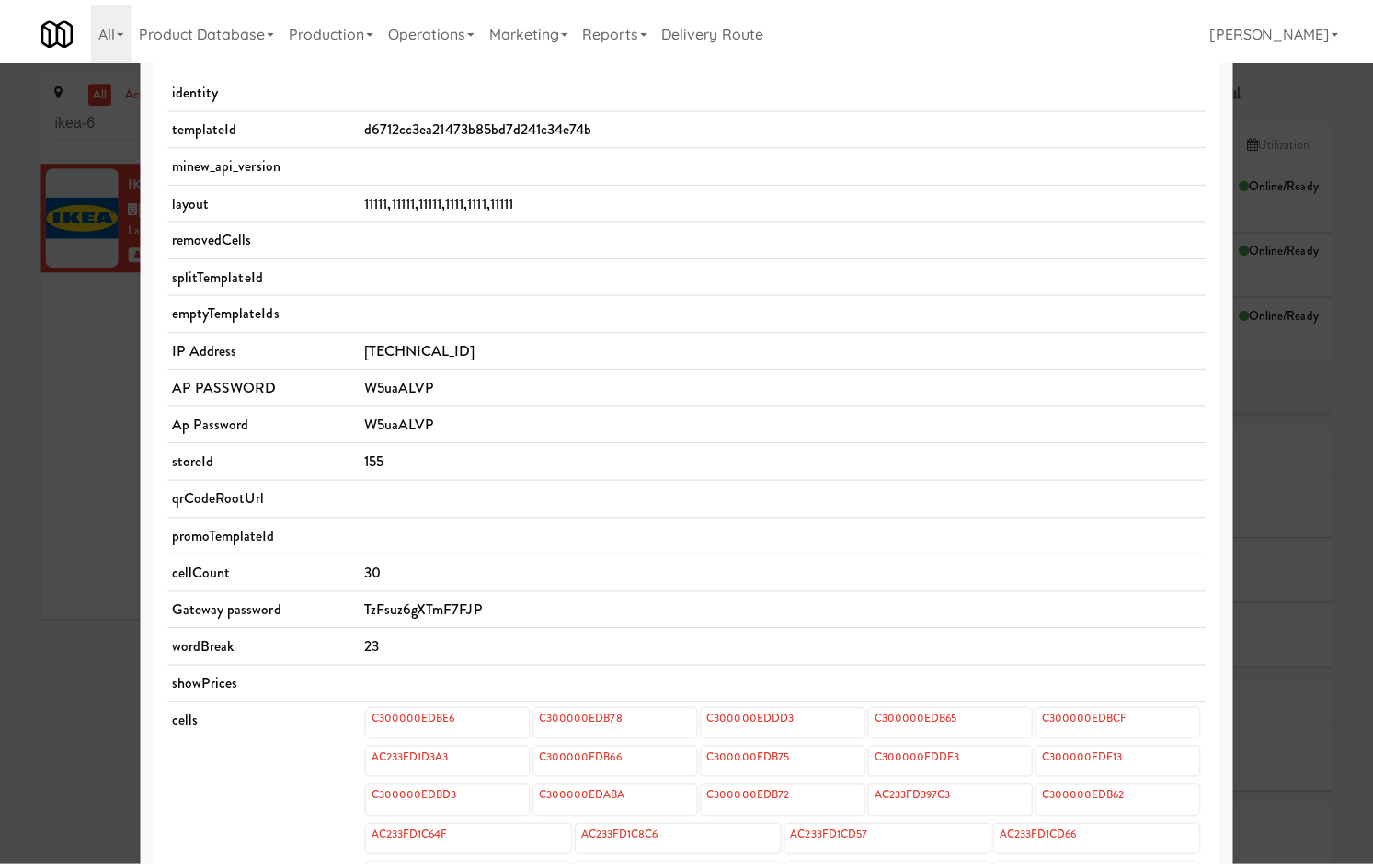
scroll to position [0, 0]
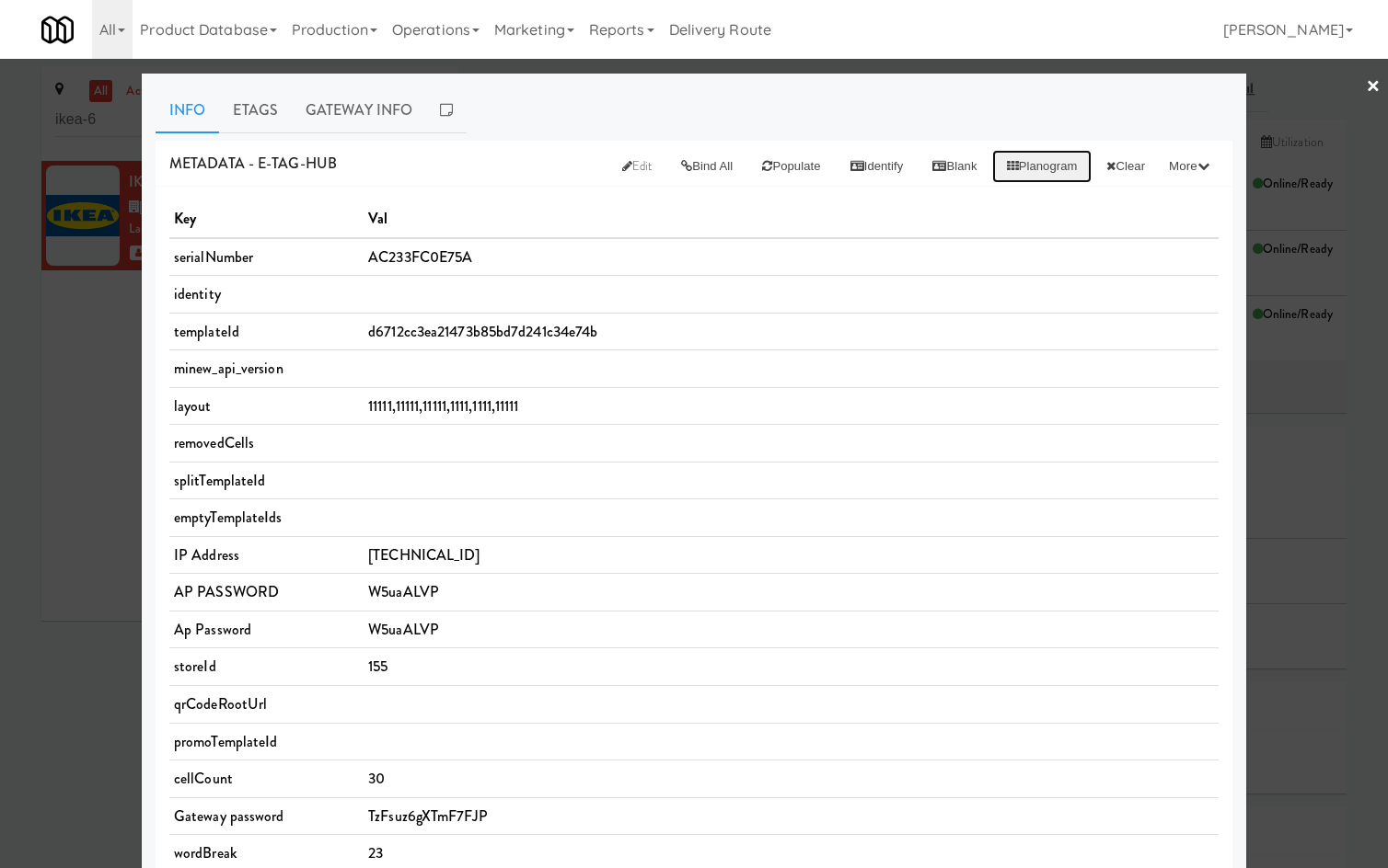
click at [1034, 156] on button "Planogram" at bounding box center [1042, 166] width 100 height 33
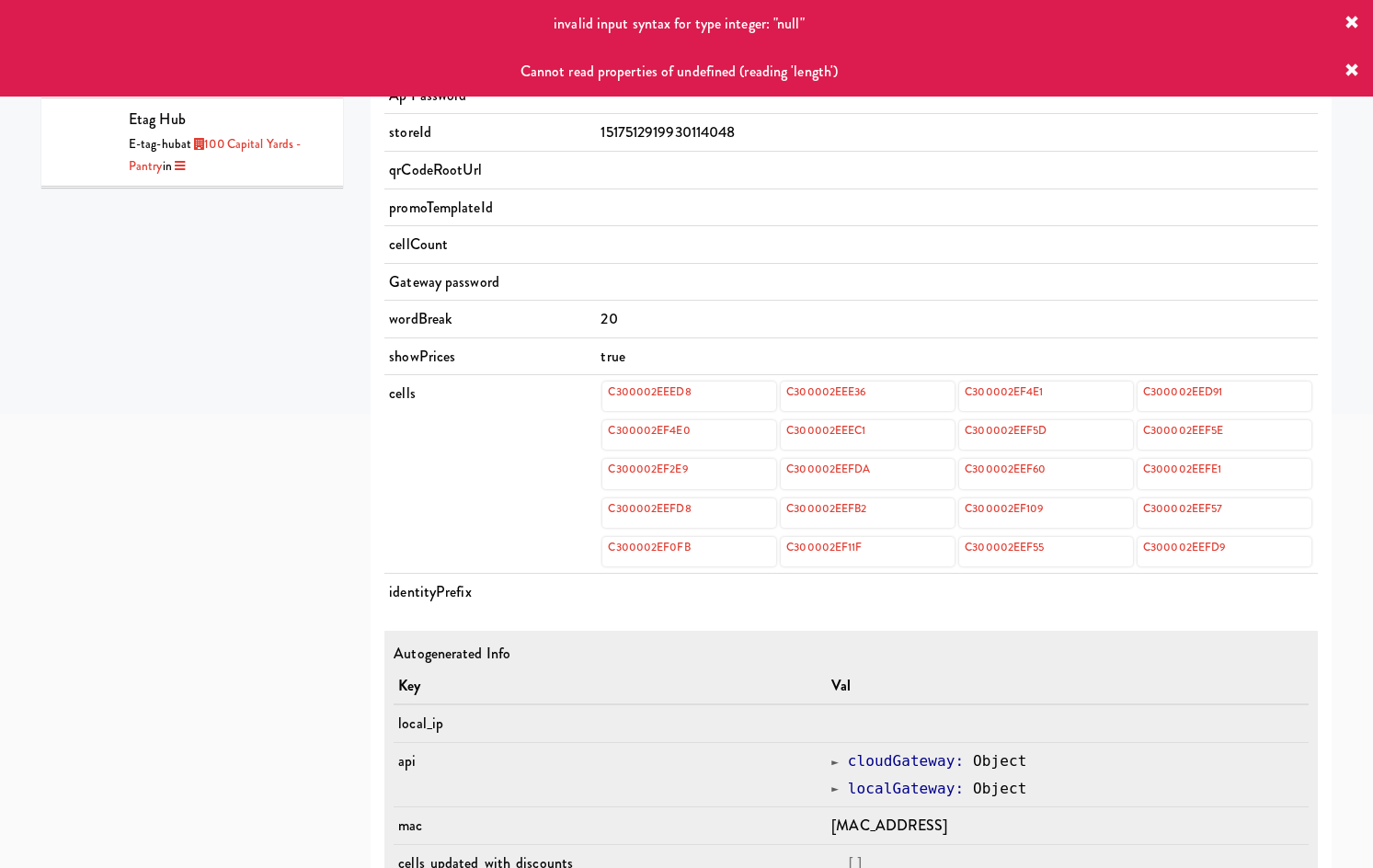
scroll to position [622, 0]
